Goal: Transaction & Acquisition: Book appointment/travel/reservation

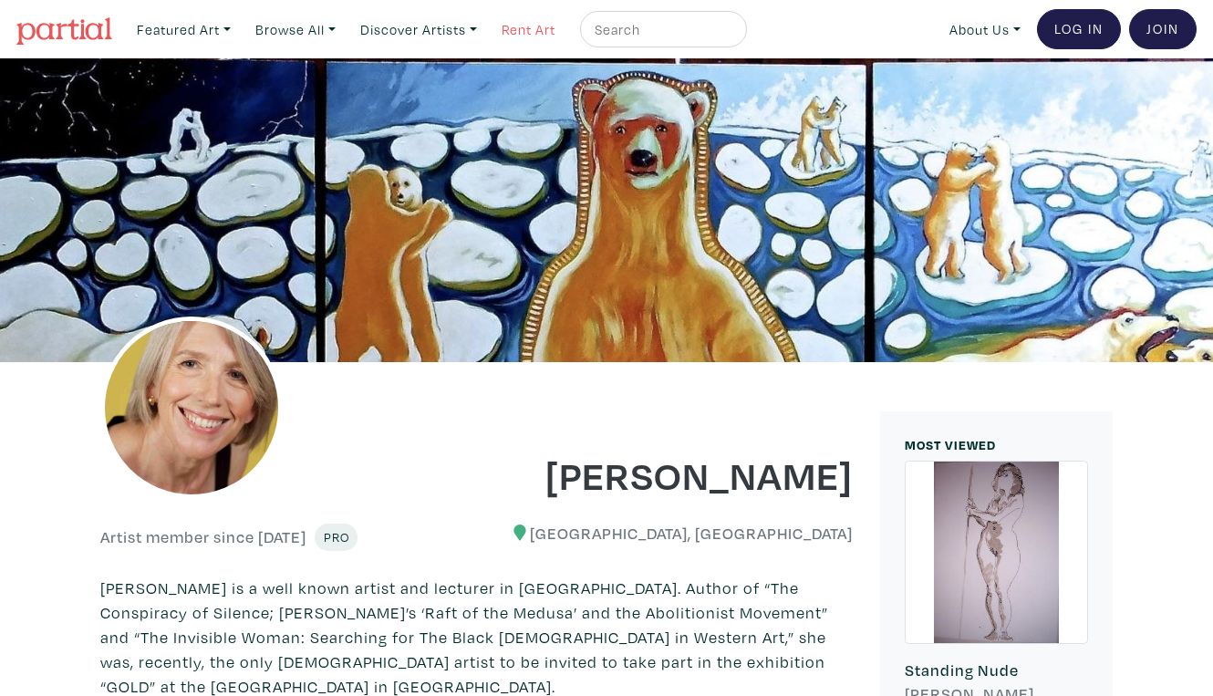
click at [507, 23] on link "Rent Art" at bounding box center [528, 29] width 70 height 37
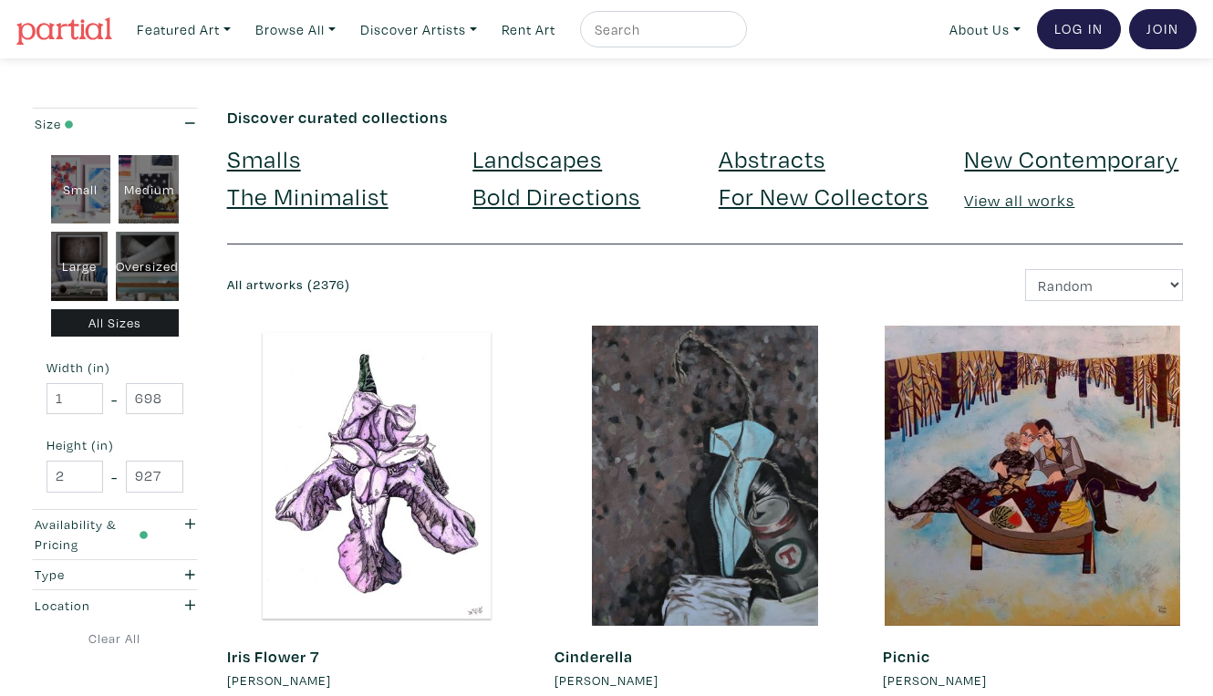
click at [152, 242] on div "Oversized" at bounding box center [147, 266] width 63 height 69
type input "48"
type input "400"
type input "48"
type input "121"
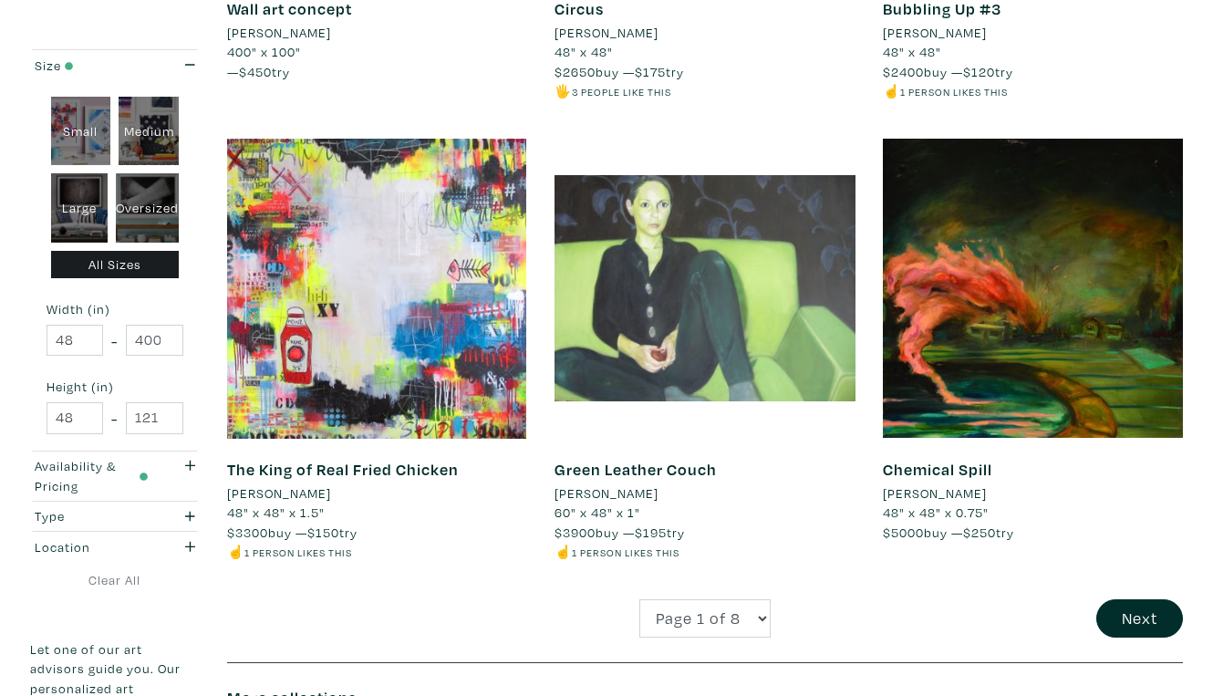
scroll to position [3476, 0]
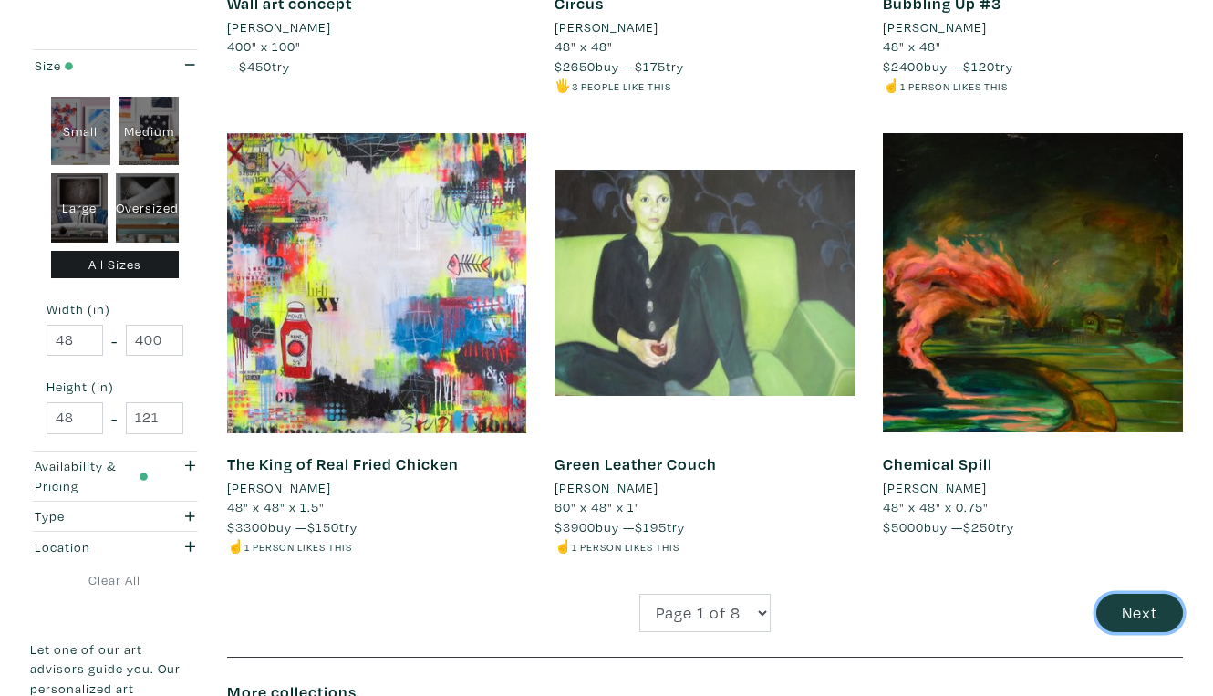
click at [1125, 594] on button "Next" at bounding box center [1139, 613] width 87 height 39
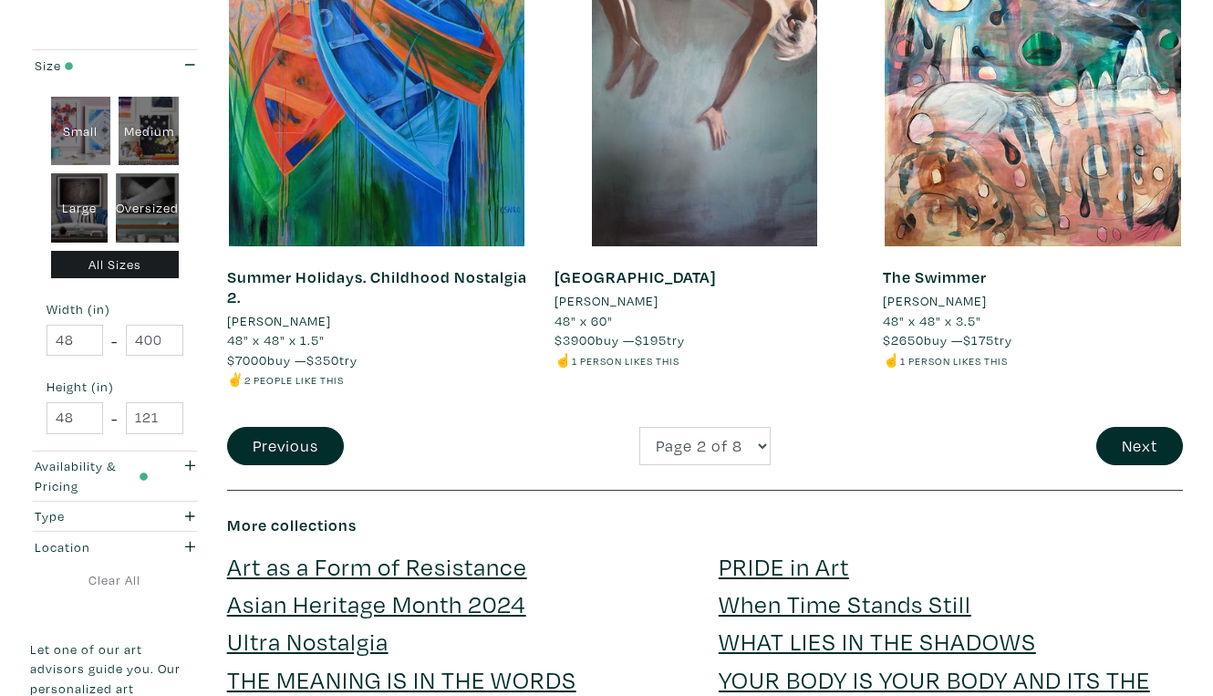
scroll to position [3651, 0]
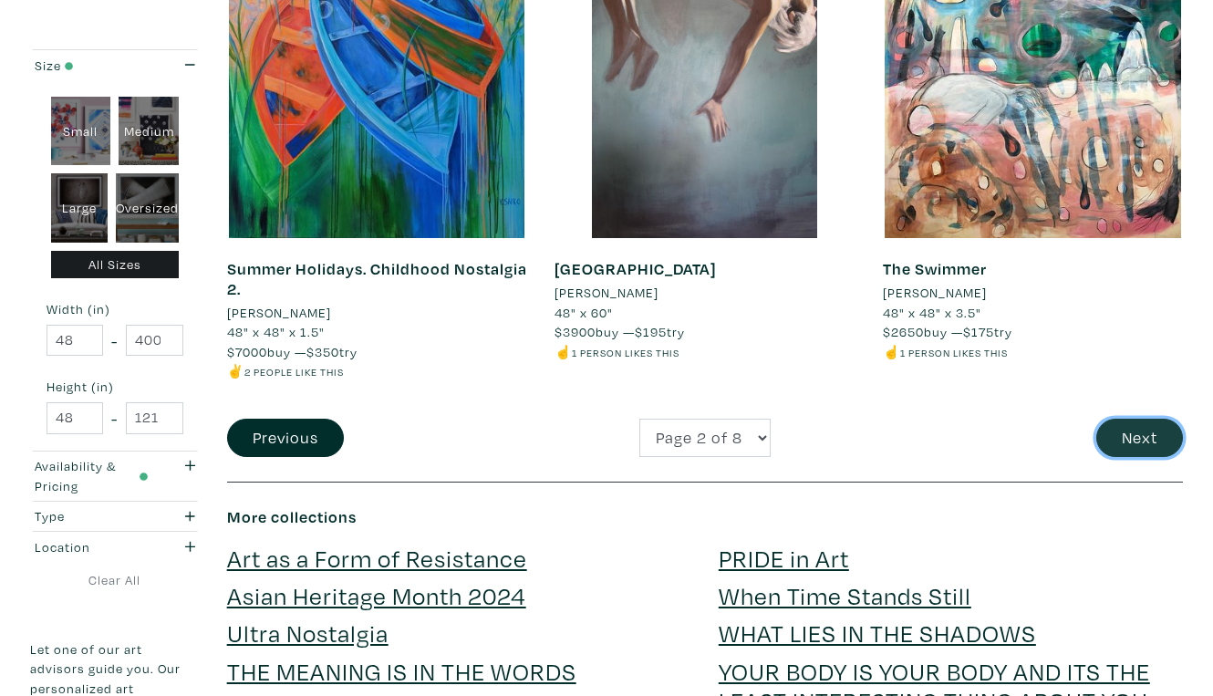
click at [1148, 419] on button "Next" at bounding box center [1139, 438] width 87 height 39
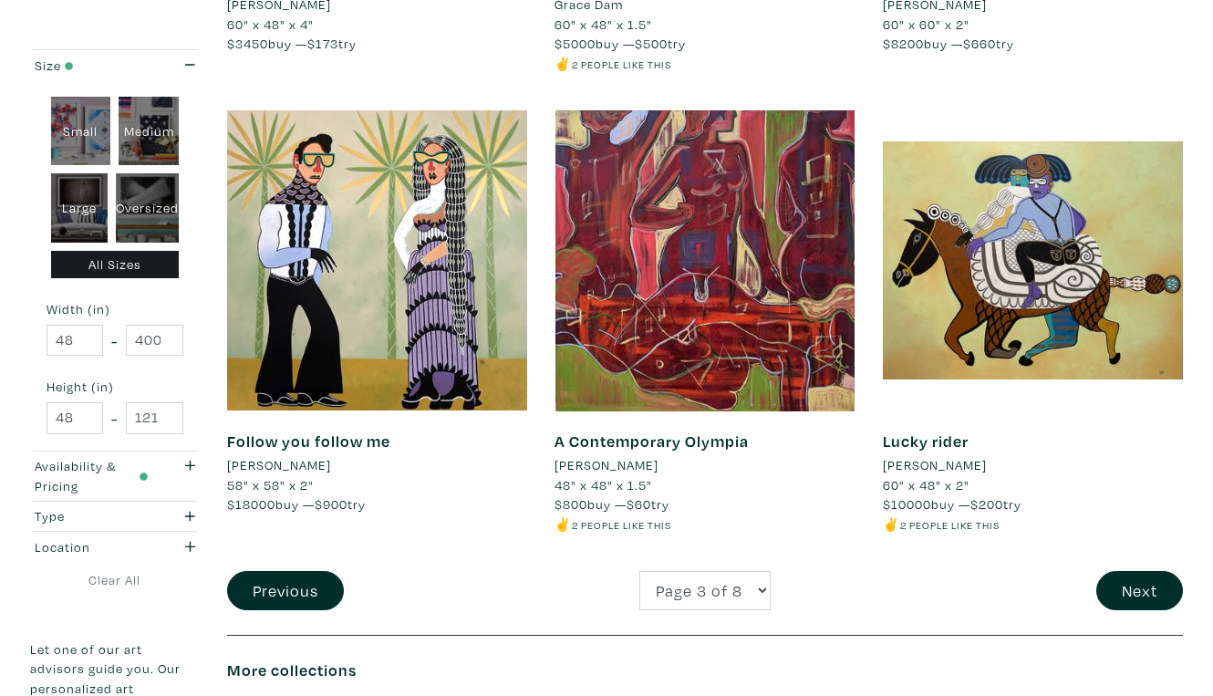
scroll to position [3423, 0]
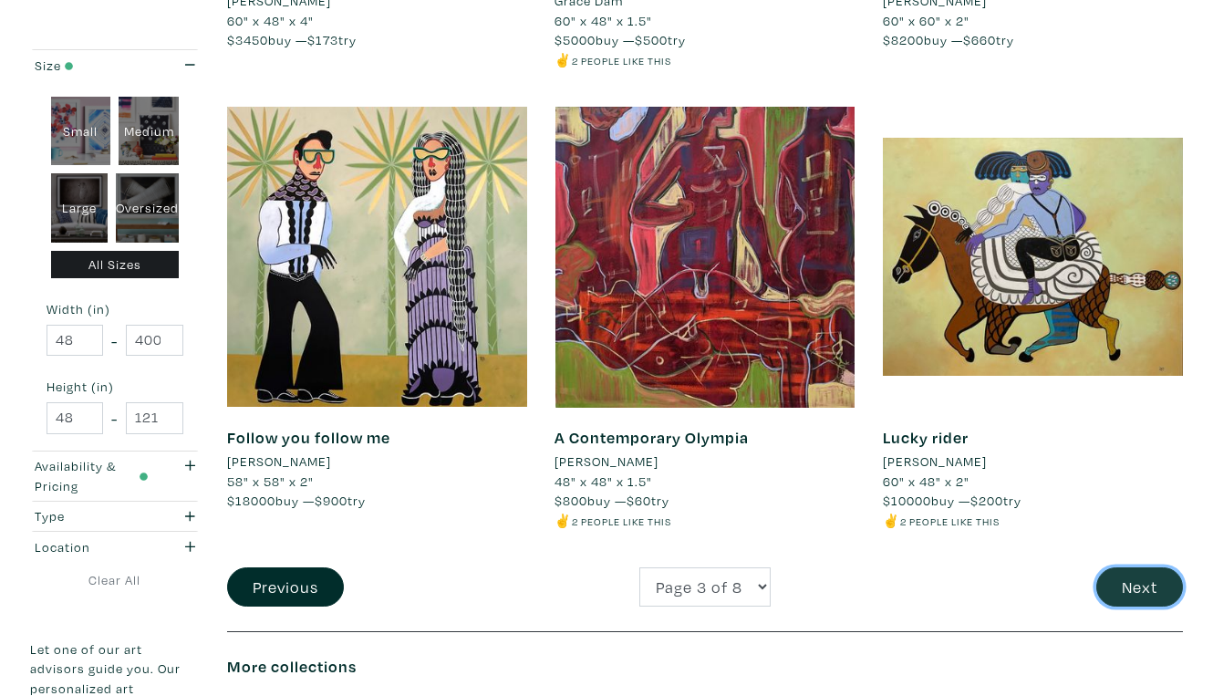
click at [1135, 567] on button "Next" at bounding box center [1139, 586] width 87 height 39
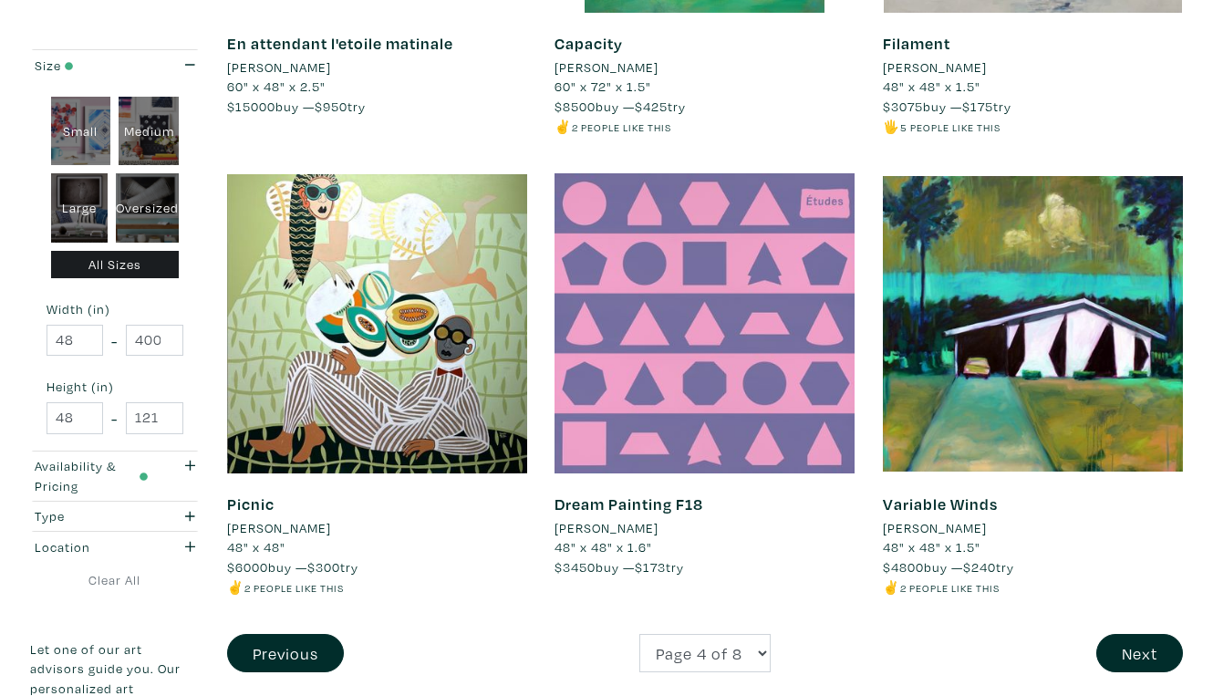
scroll to position [3395, 0]
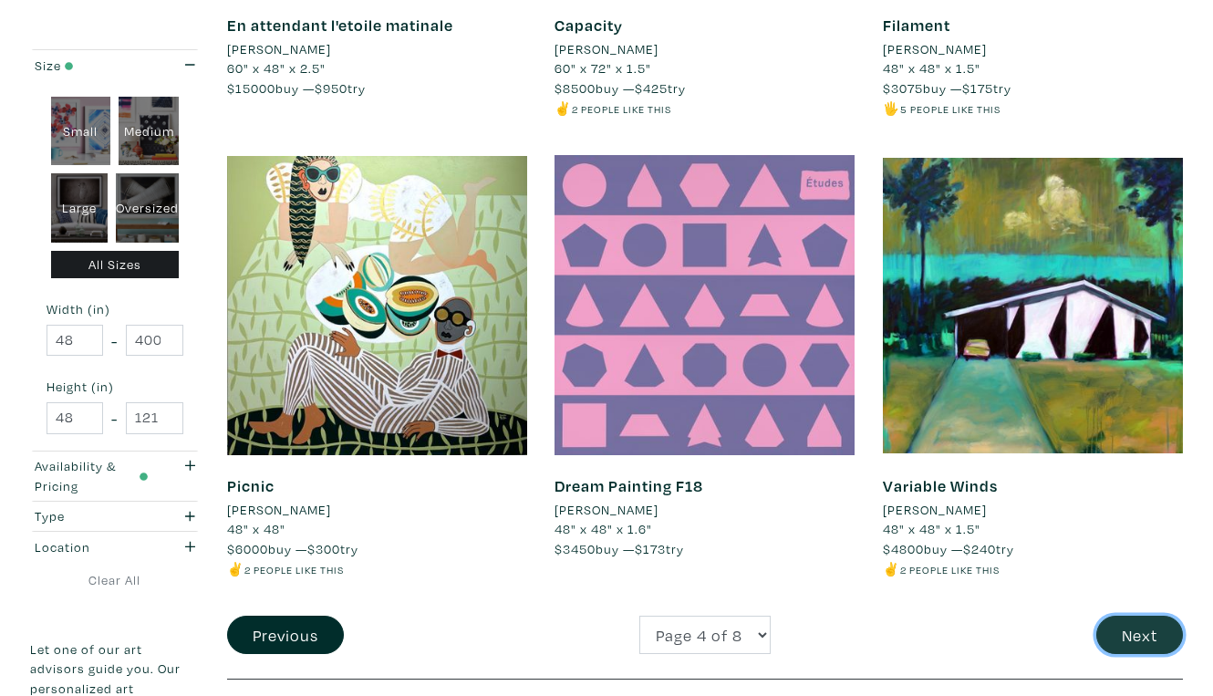
click at [1155, 616] on button "Next" at bounding box center [1139, 635] width 87 height 39
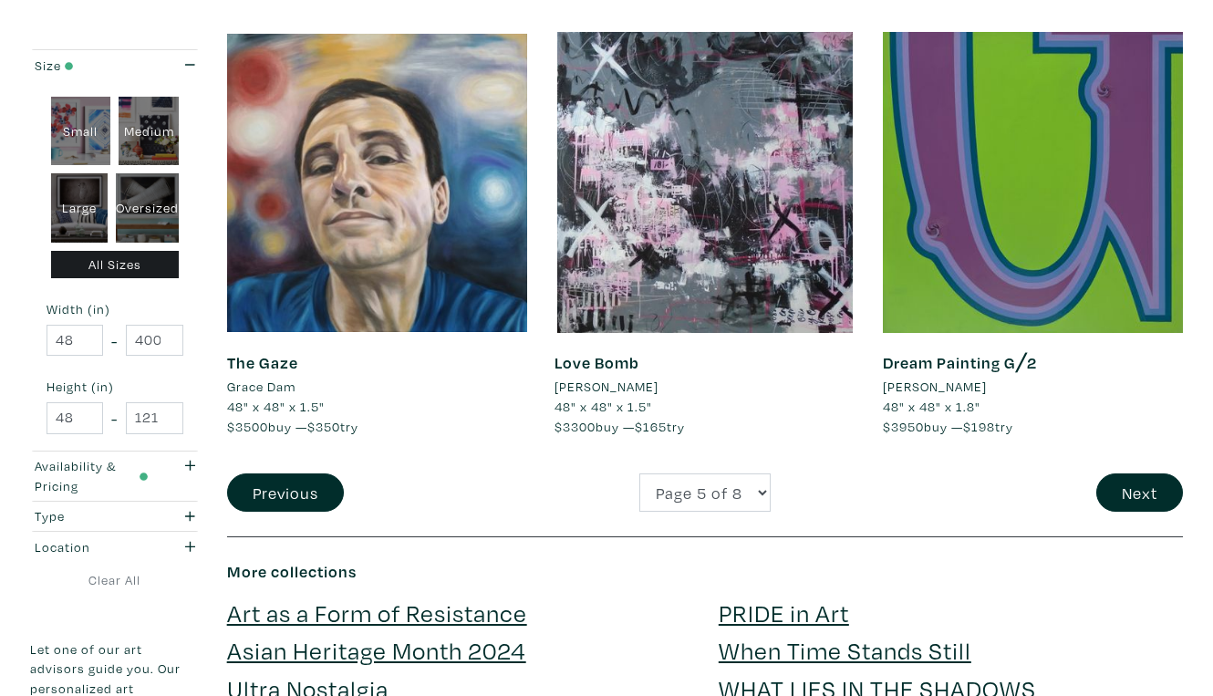
scroll to position [3580, 0]
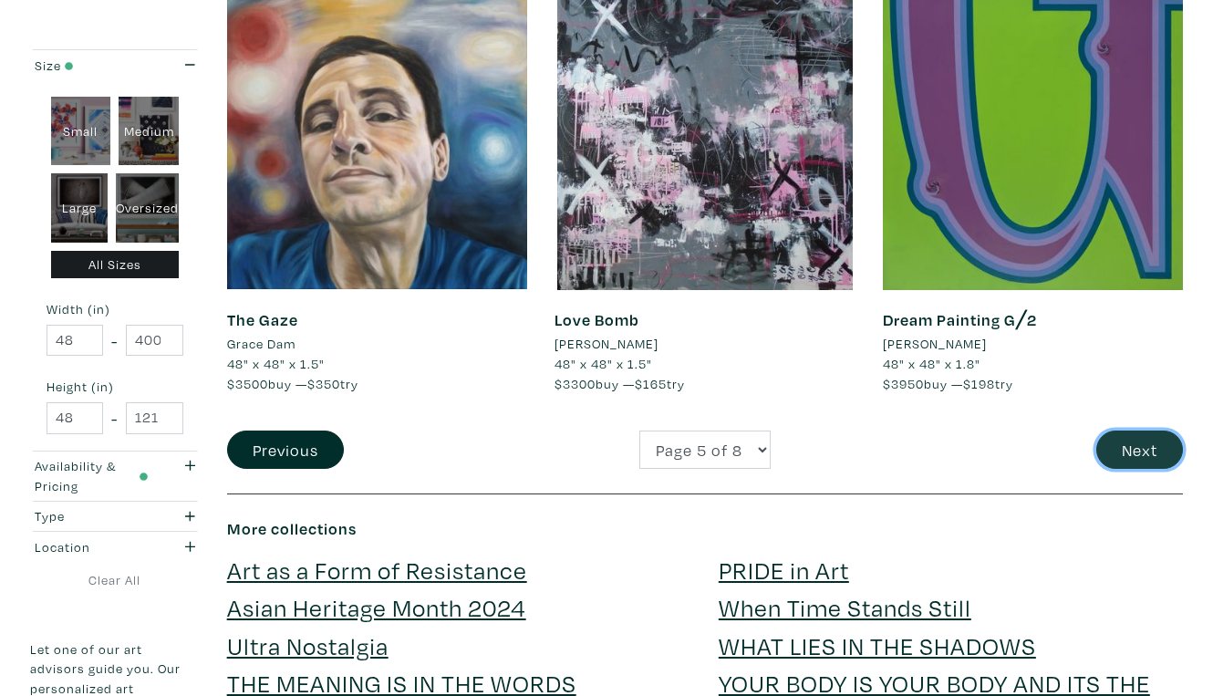
click at [1156, 430] on button "Next" at bounding box center [1139, 449] width 87 height 39
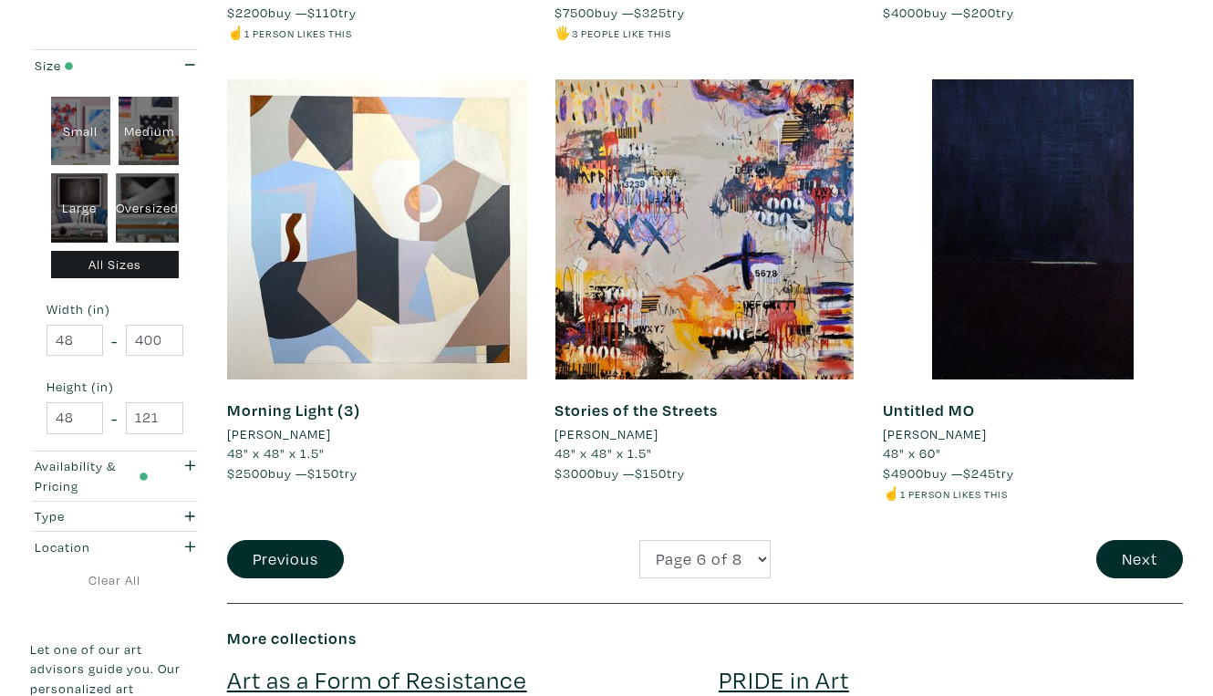
scroll to position [3497, 0]
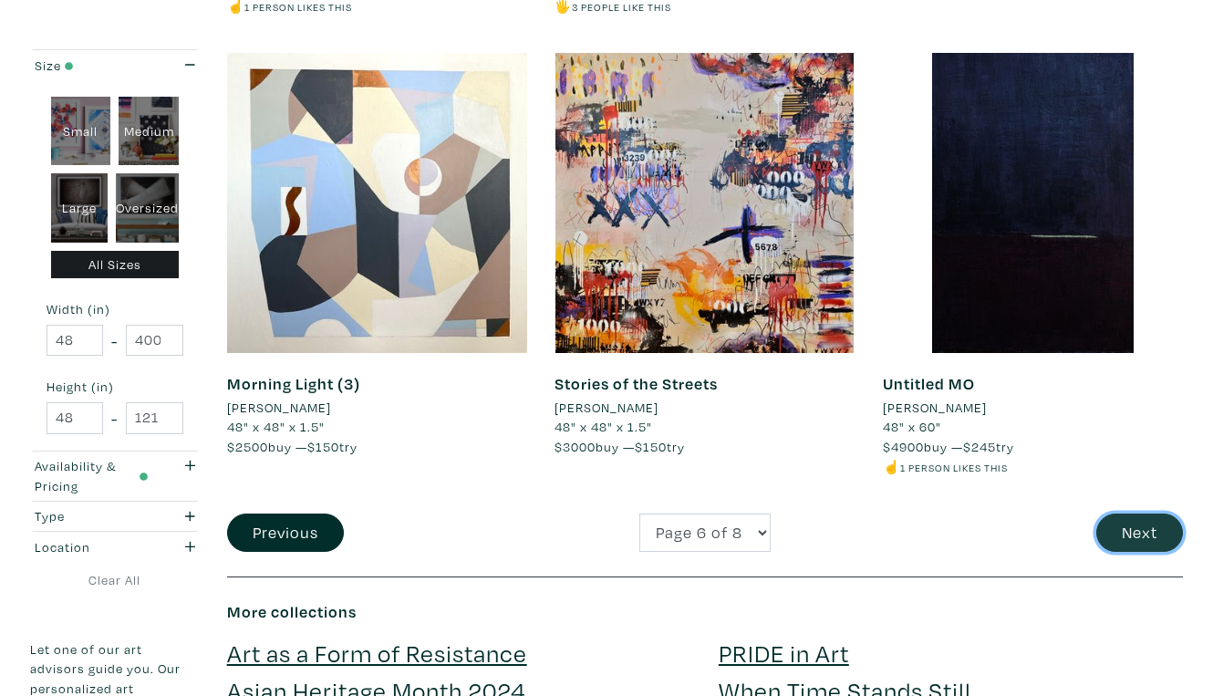
click at [1148, 513] on button "Next" at bounding box center [1139, 532] width 87 height 39
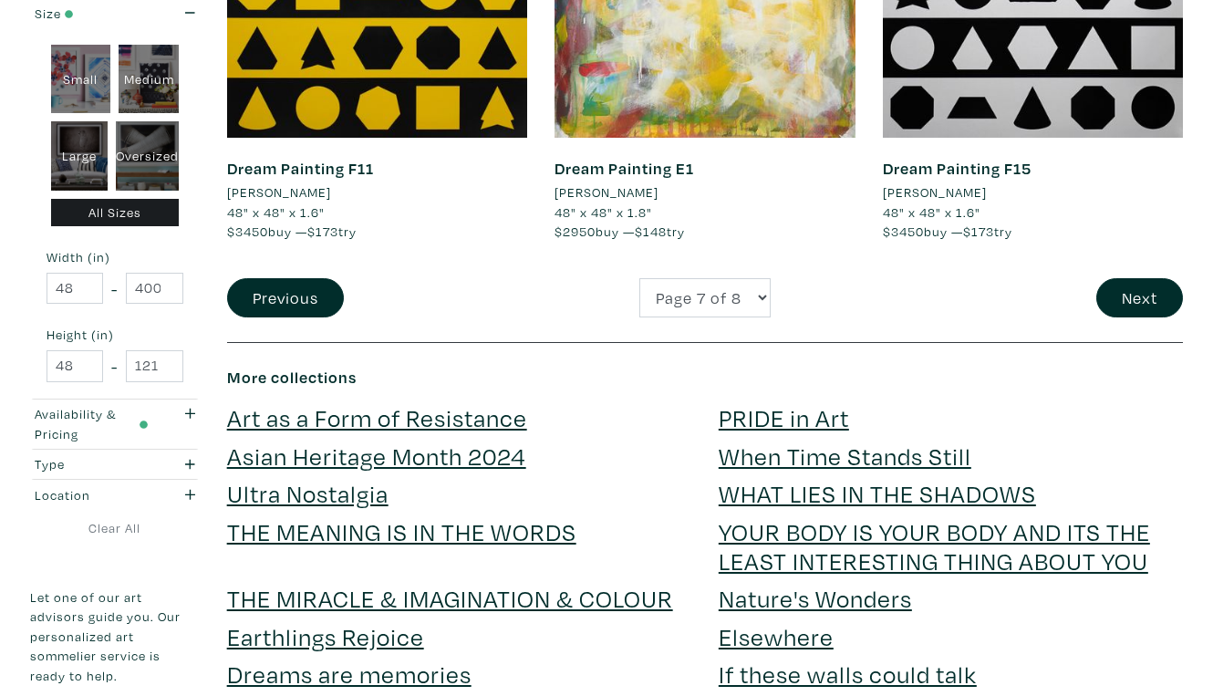
scroll to position [3803, 0]
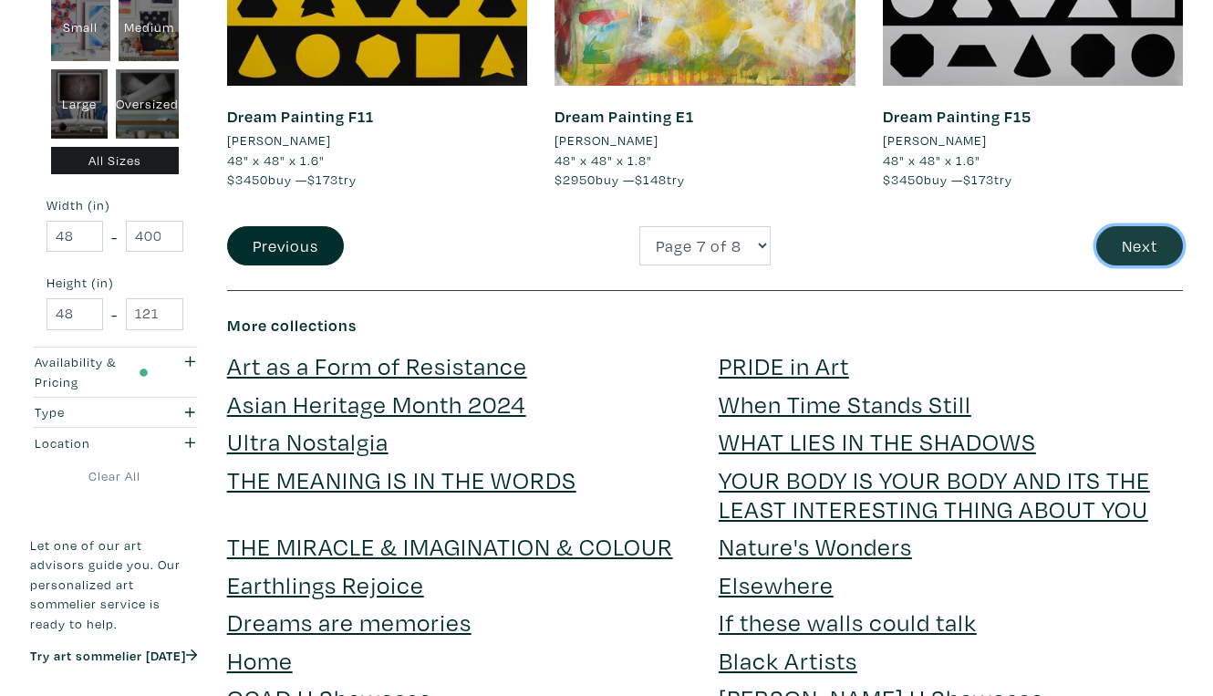
click at [1166, 226] on button "Next" at bounding box center [1139, 245] width 87 height 39
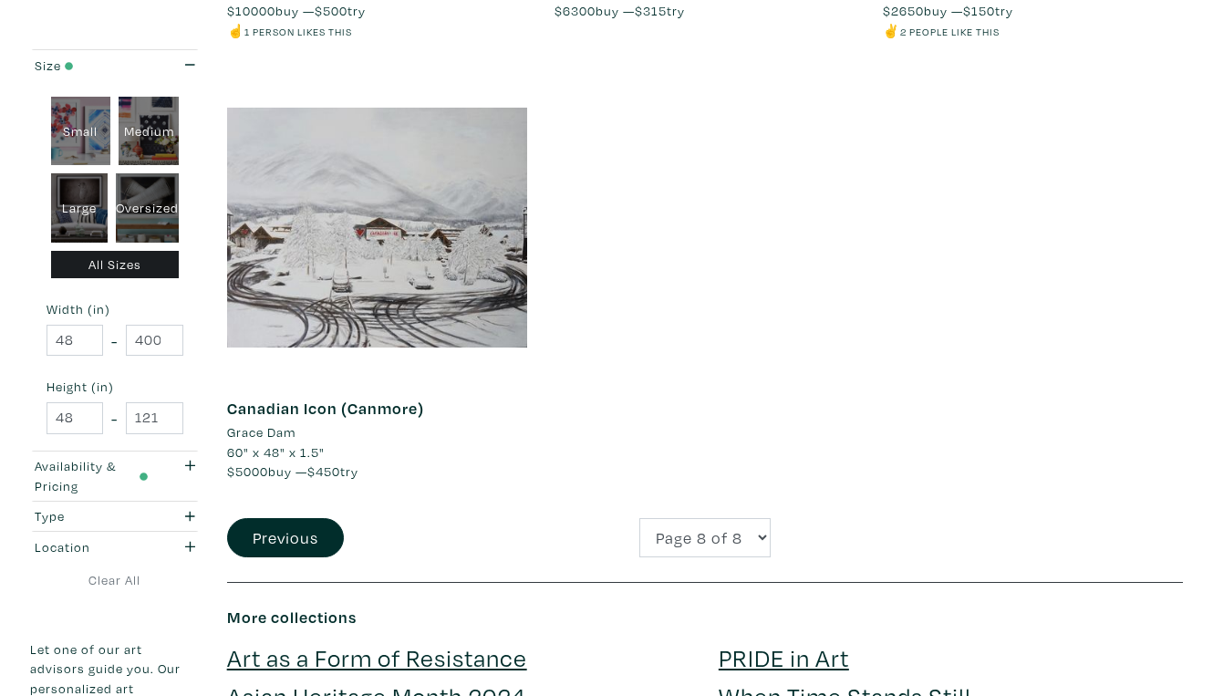
scroll to position [1177, 0]
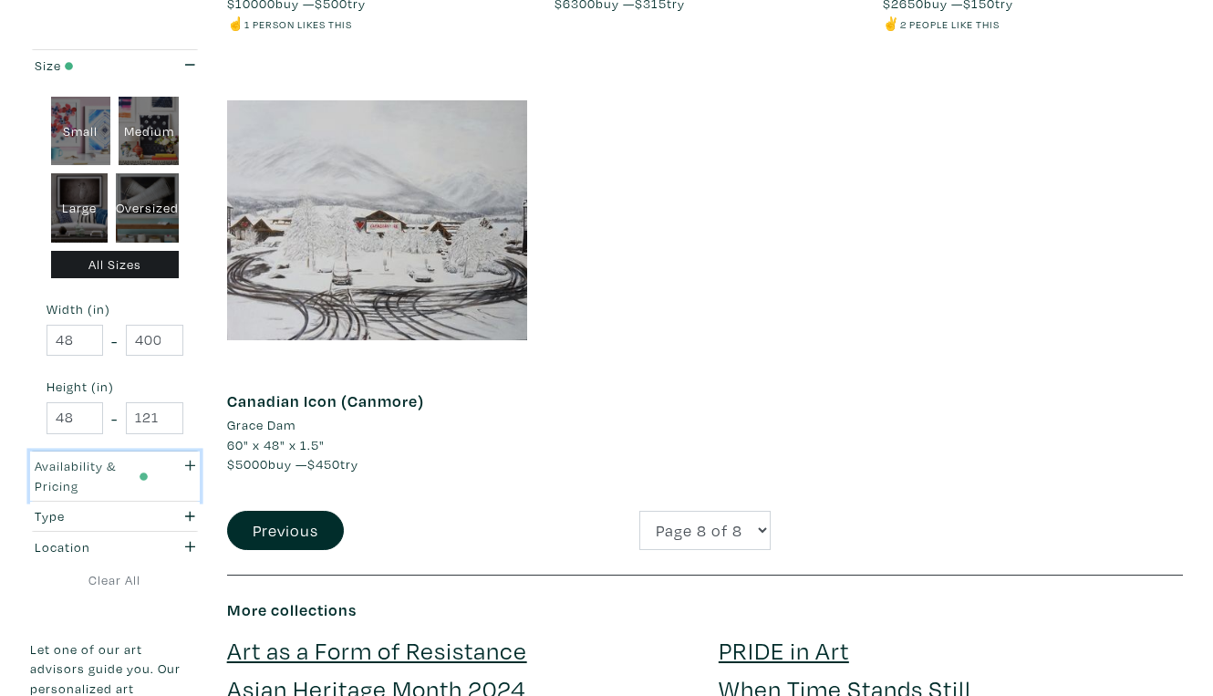
click at [154, 456] on div "Availability & Pricing" at bounding box center [91, 475] width 141 height 39
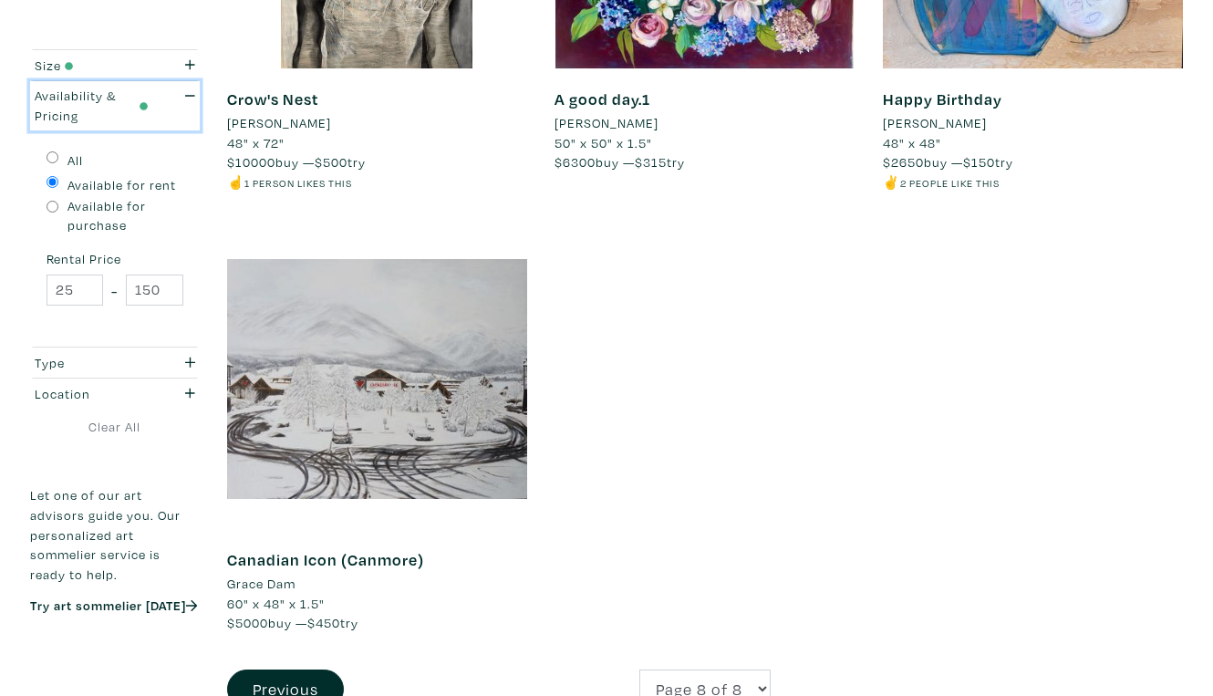
scroll to position [1001, 0]
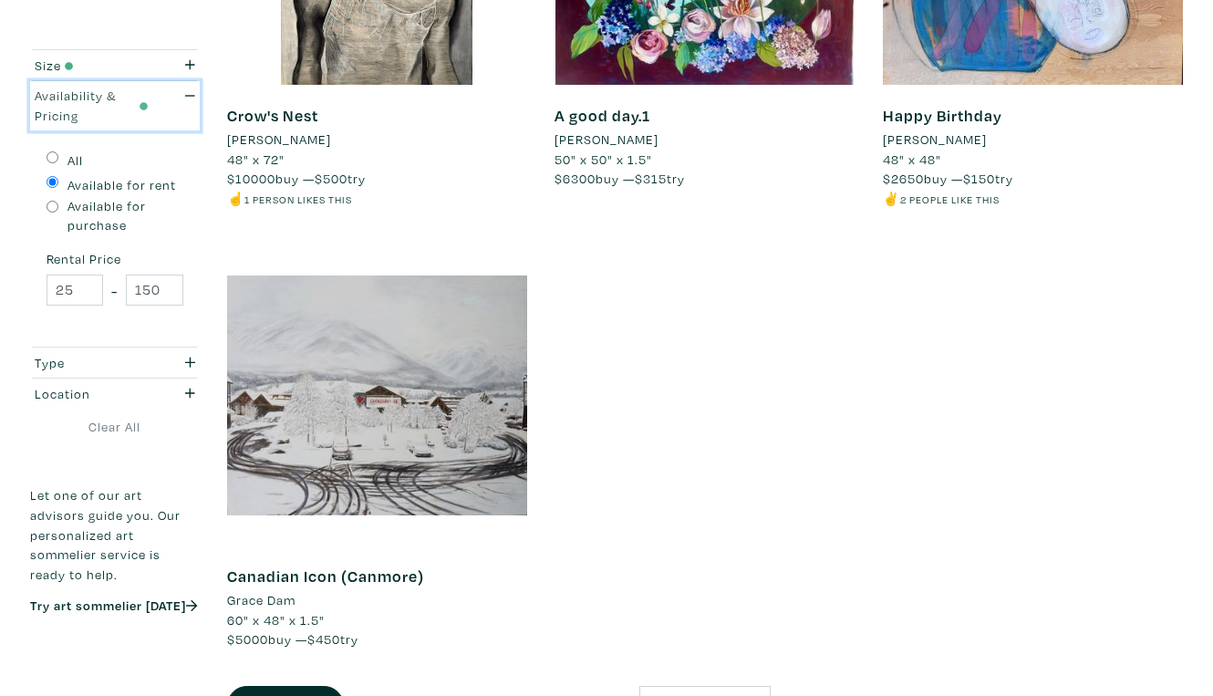
click at [123, 92] on div "Availability & Pricing" at bounding box center [92, 105] width 114 height 39
